Goal: Check status: Check status

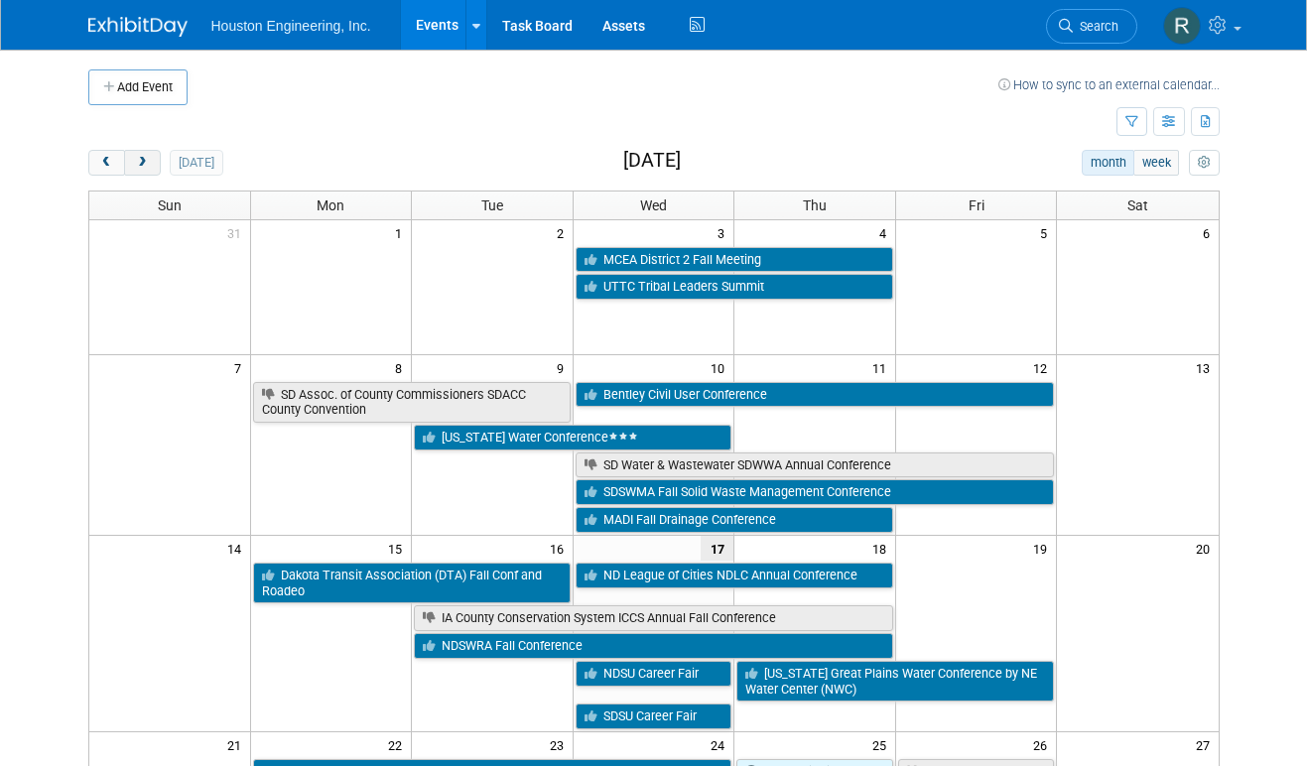
click at [145, 162] on span "next" at bounding box center [142, 163] width 15 height 13
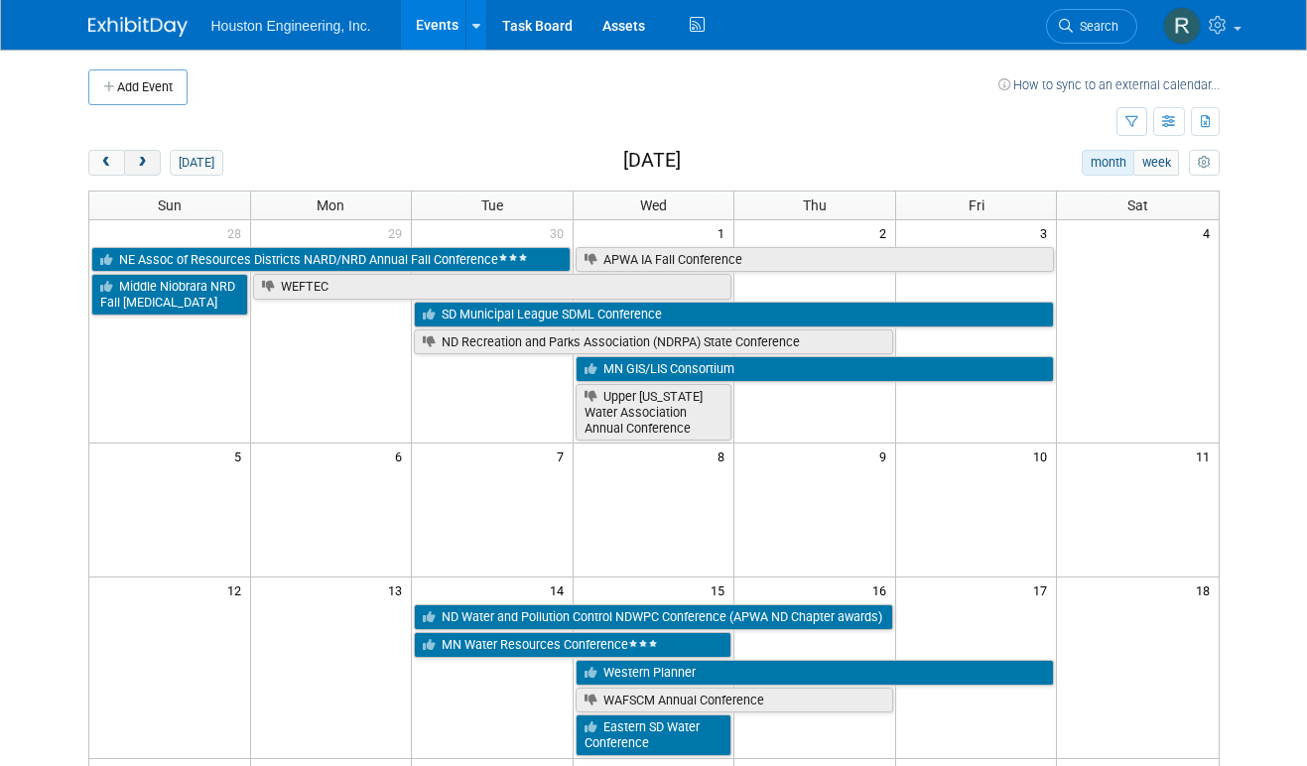
click at [154, 164] on button "next" at bounding box center [142, 163] width 37 height 26
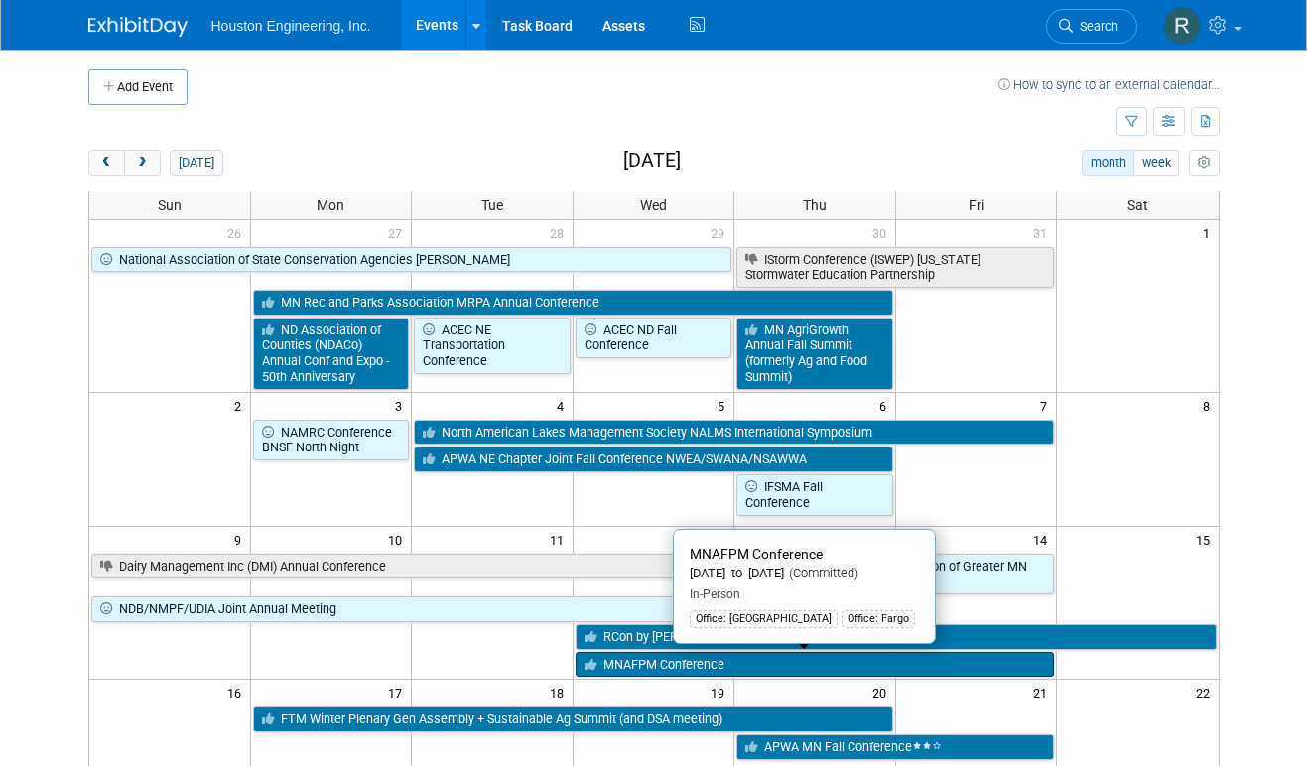
click at [915, 663] on link "MNAFPM Conference" at bounding box center [815, 665] width 479 height 26
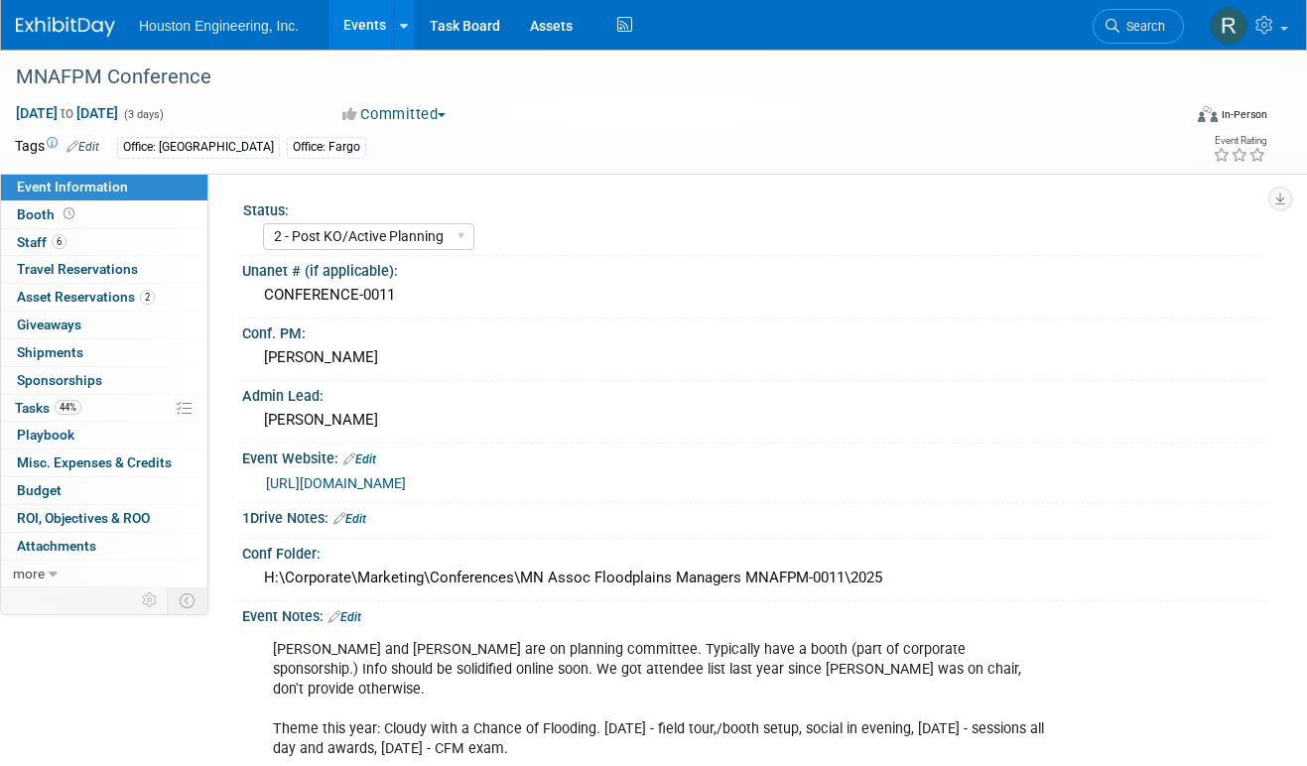
select select "2 - Post KO/Active Planning"
select select "Pending"
select select "Water Resources"
